Goal: Information Seeking & Learning: Find specific fact

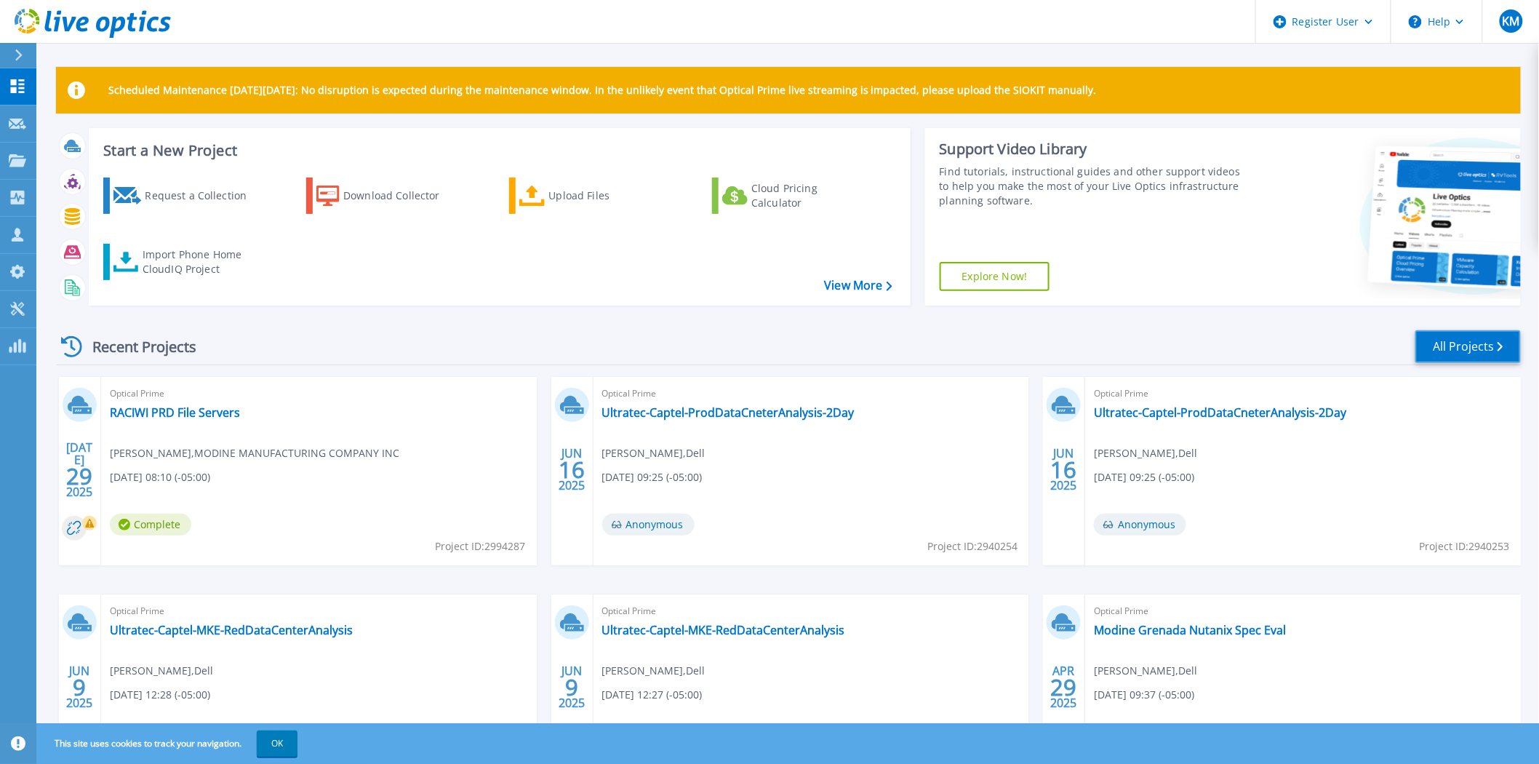
click at [1437, 340] on link "All Projects" at bounding box center [1467, 346] width 105 height 33
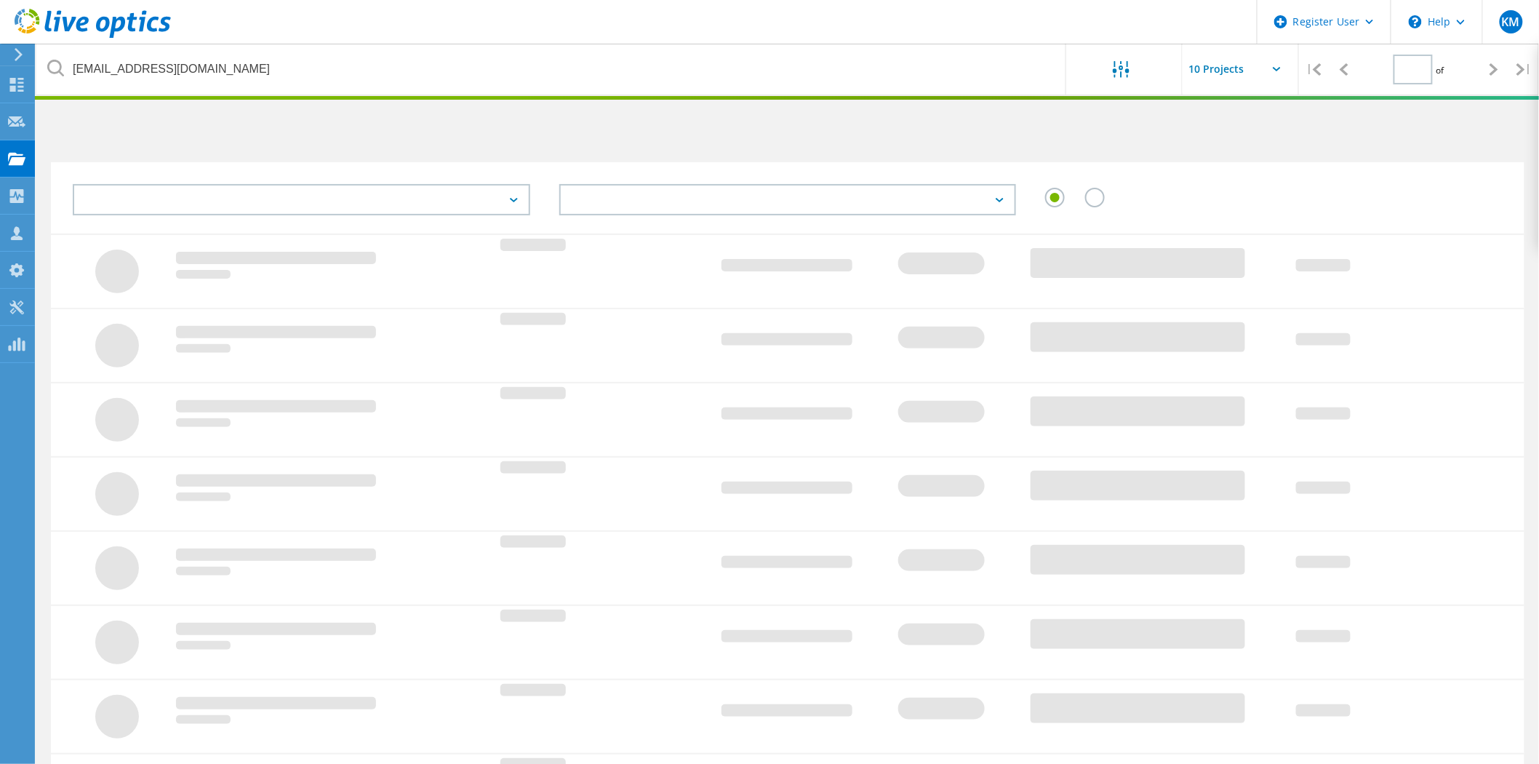
type input "1"
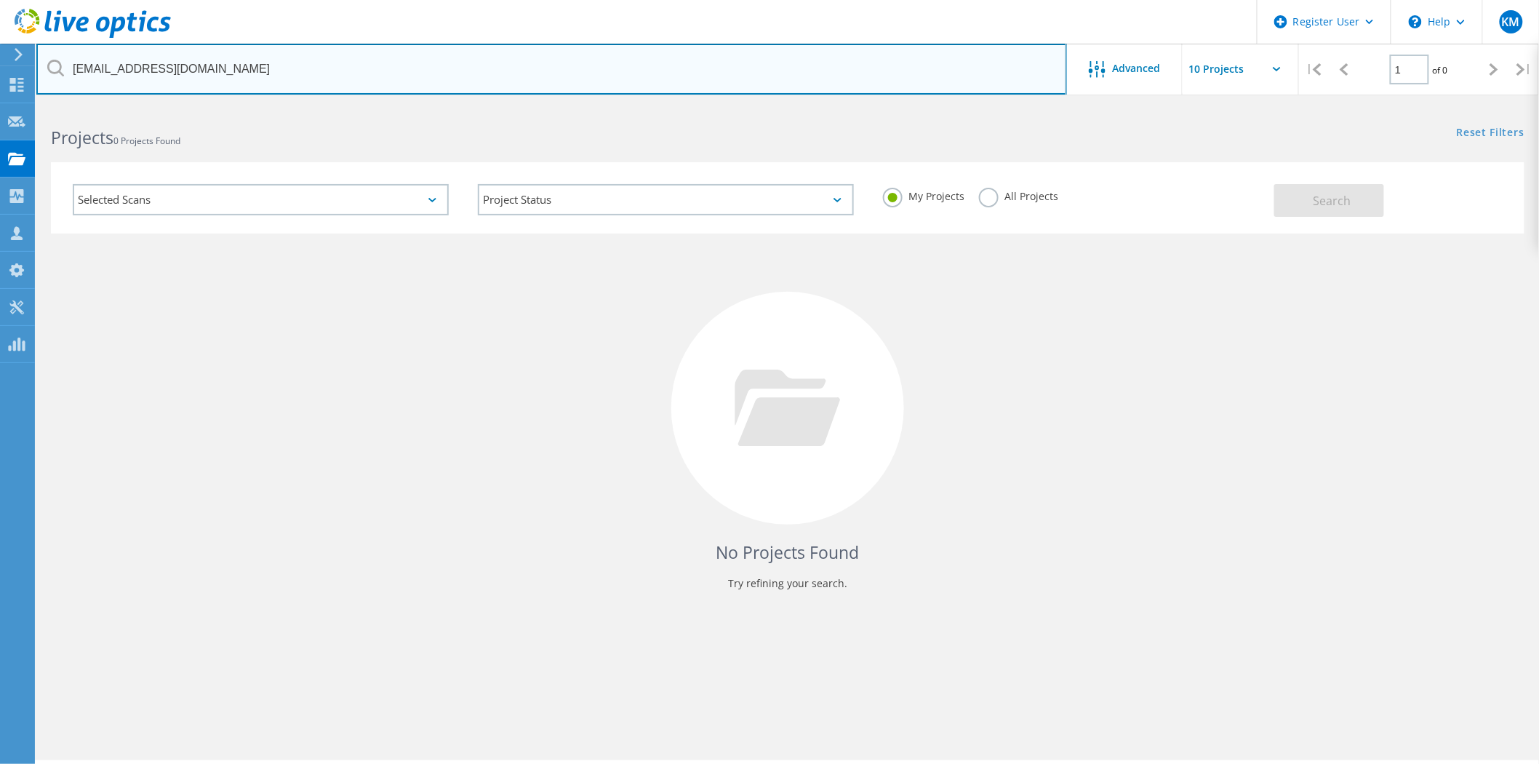
click at [300, 79] on input "[EMAIL_ADDRESS][DOMAIN_NAME]" at bounding box center [551, 69] width 1030 height 51
drag, startPoint x: 302, startPoint y: 62, endPoint x: 0, endPoint y: 63, distance: 301.8
click at [0, 105] on div "Register User \n Help Explore Helpful Articles Contact Support KM Dell User [PE…" at bounding box center [769, 454] width 1539 height 698
click at [205, 73] on input "[EMAIL_ADDRESS][DOMAIN_NAME]" at bounding box center [551, 69] width 1030 height 51
click at [204, 73] on input "[EMAIL_ADDRESS][DOMAIN_NAME]" at bounding box center [551, 69] width 1030 height 51
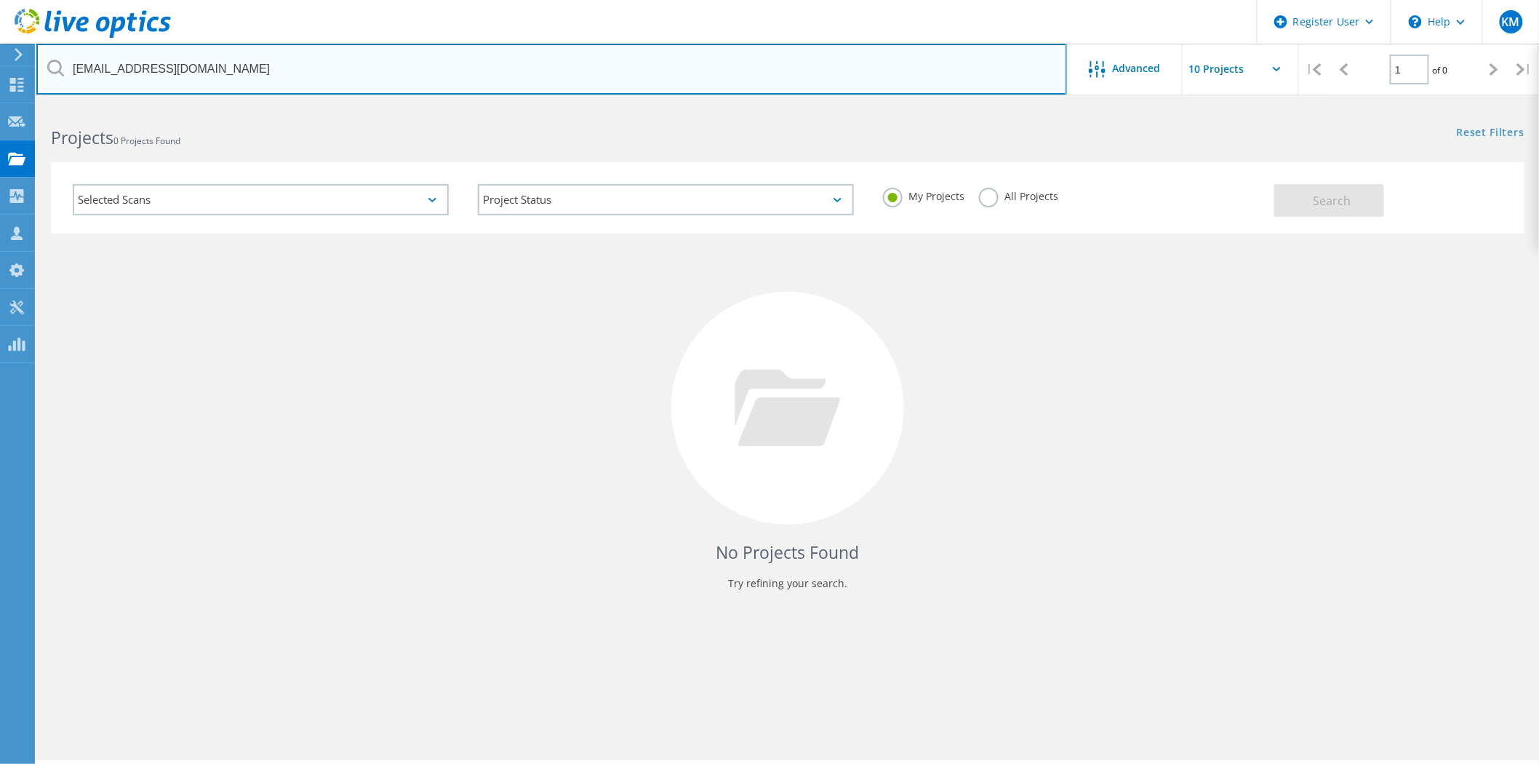
click at [204, 73] on input "[EMAIL_ADDRESS][DOMAIN_NAME]" at bounding box center [551, 69] width 1030 height 51
paste input "shavlik@springswf"
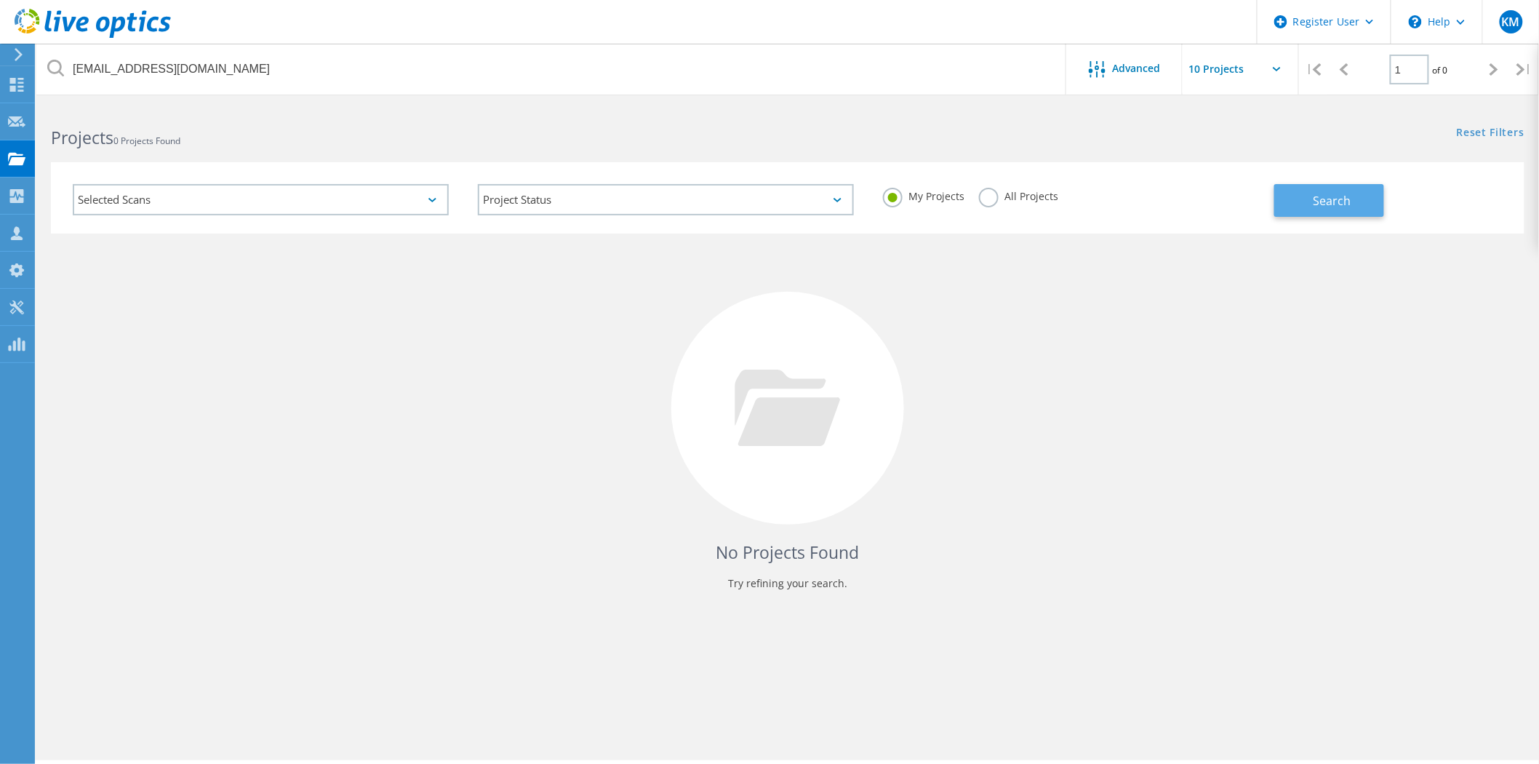
click at [1355, 208] on button "Search" at bounding box center [1329, 200] width 110 height 33
click at [1001, 199] on label "All Projects" at bounding box center [1018, 195] width 79 height 14
click at [0, 0] on input "All Projects" at bounding box center [0, 0] width 0 height 0
click at [1300, 197] on button "Search" at bounding box center [1329, 200] width 110 height 33
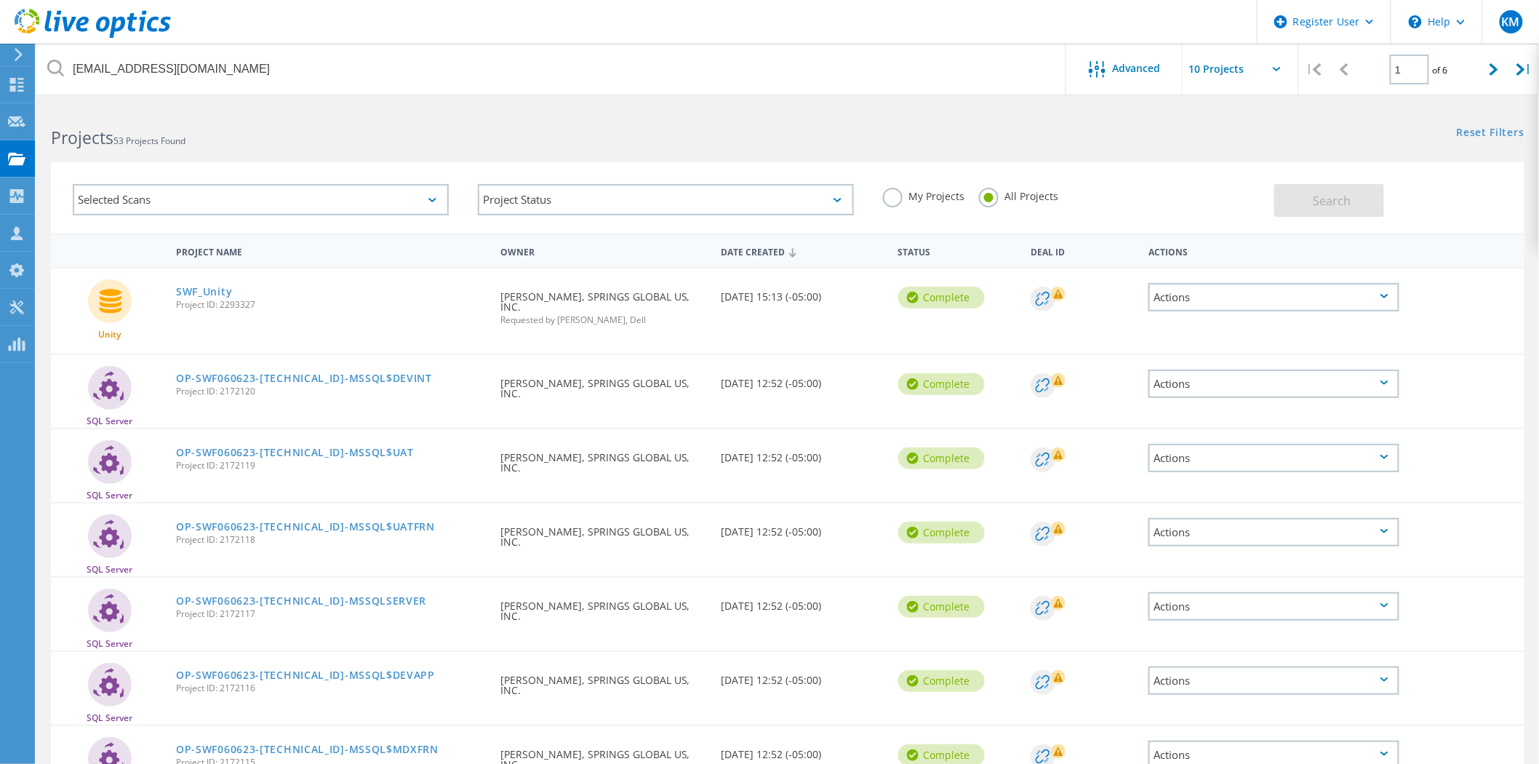
click at [199, 9] on header "Register User \n Help Explore Helpful Articles Contact Support KM Dell User [PE…" at bounding box center [769, 22] width 1539 height 44
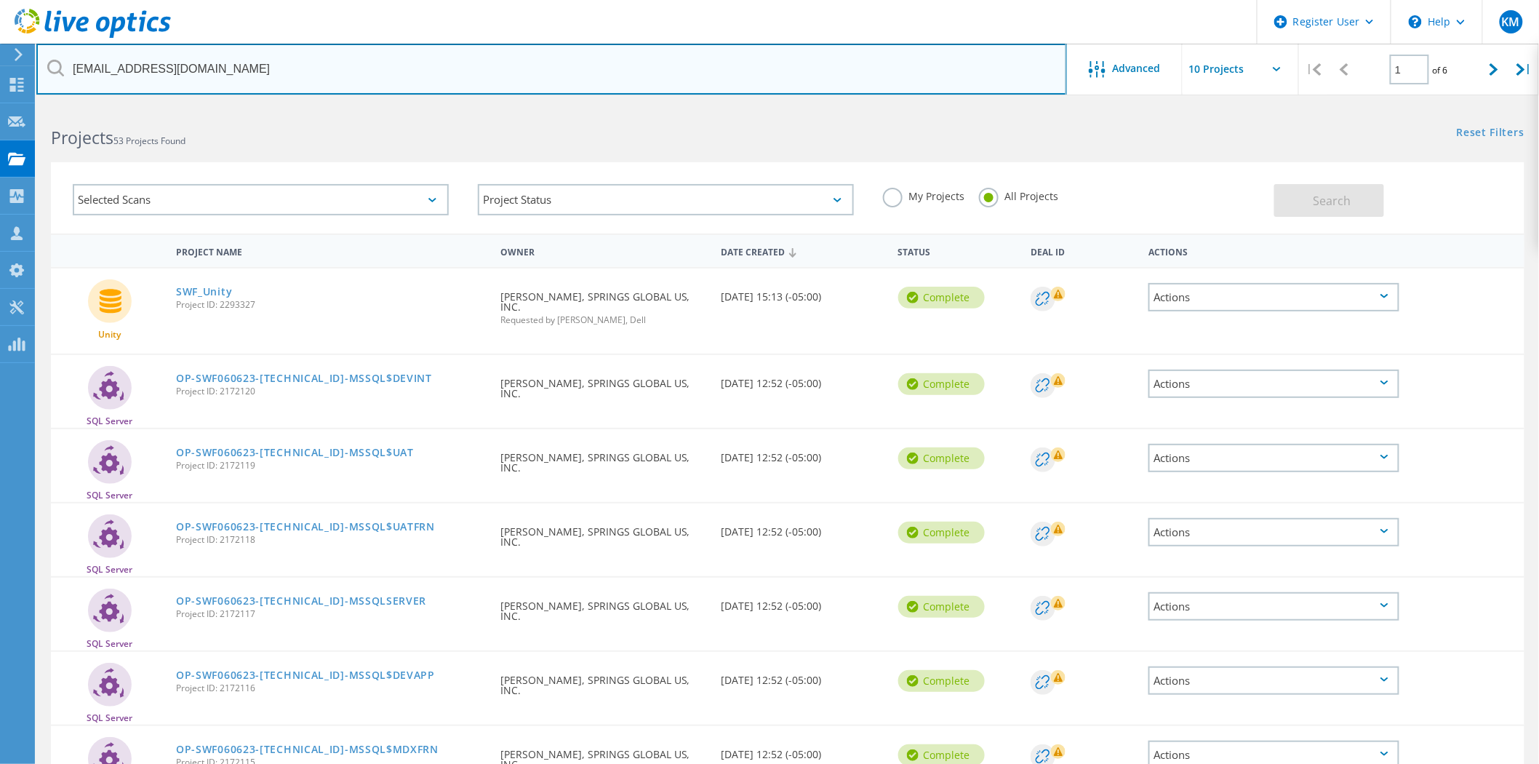
drag, startPoint x: 201, startPoint y: 61, endPoint x: 12, endPoint y: 54, distance: 189.2
click at [12, 105] on div "Register User \n Help Explore Helpful Articles Contact Support KM Dell User [PE…" at bounding box center [769, 592] width 1539 height 974
click at [120, 63] on input "[EMAIL_ADDRESS][DOMAIN_NAME]" at bounding box center [551, 69] width 1030 height 51
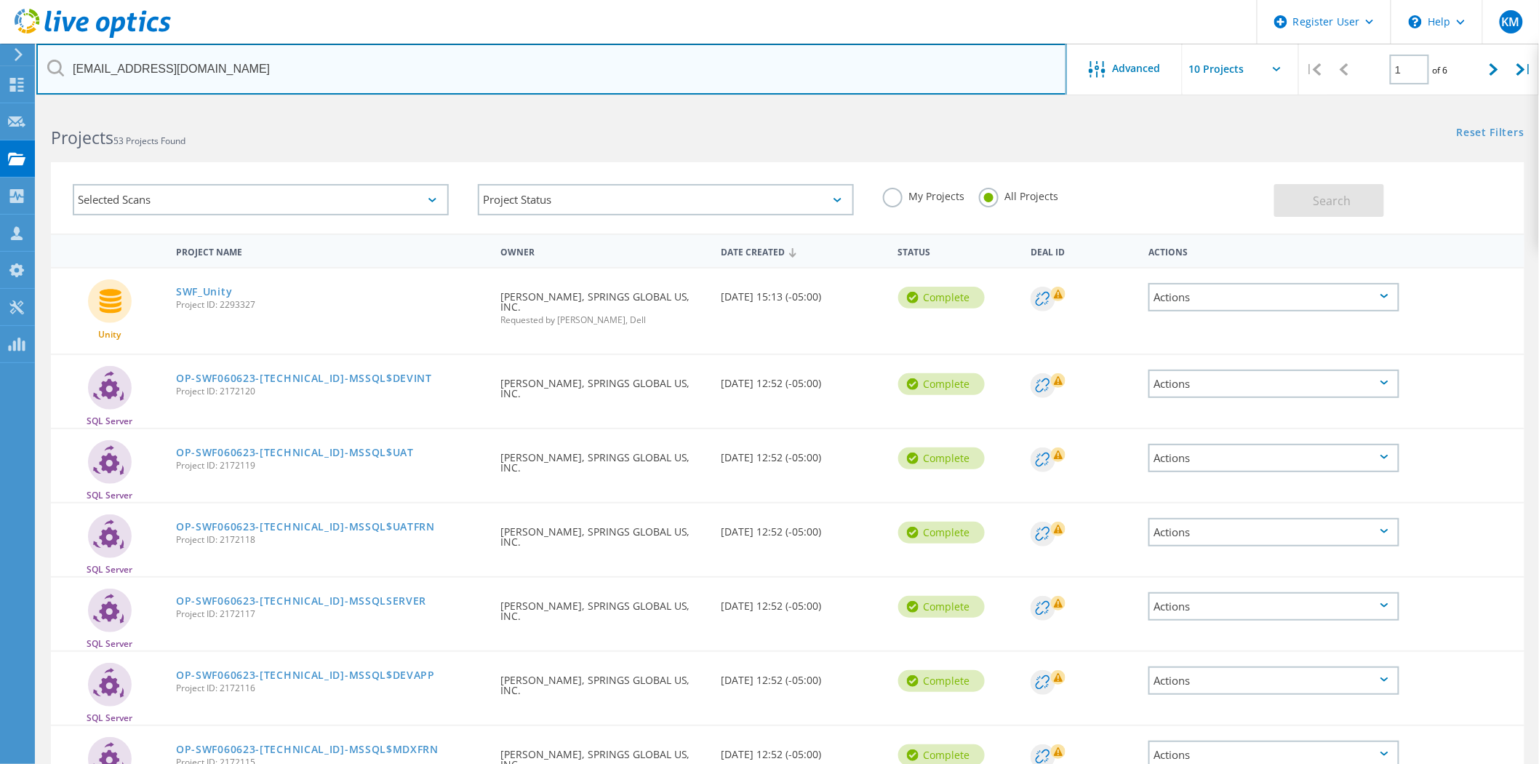
paste input "."
type input "[EMAIL_ADDRESS][DOMAIN_NAME]"
